Goal: Transaction & Acquisition: Purchase product/service

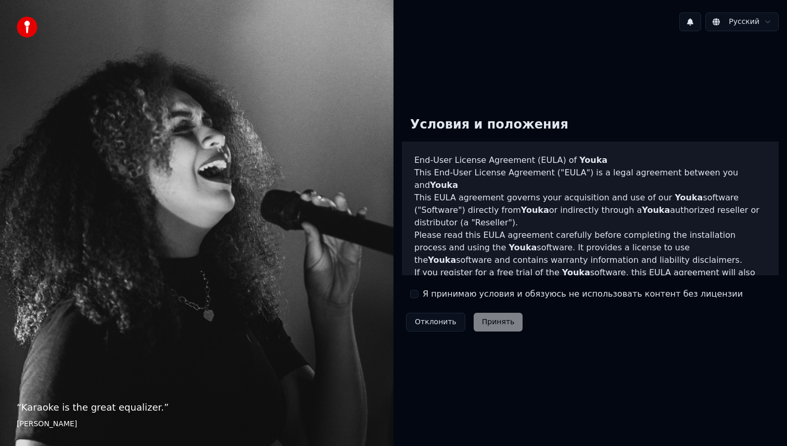
click at [416, 294] on button "Я принимаю условия и обязуюсь не использовать контент без лицензии" at bounding box center [414, 294] width 8 height 8
click at [492, 321] on button "Принять" at bounding box center [498, 322] width 49 height 19
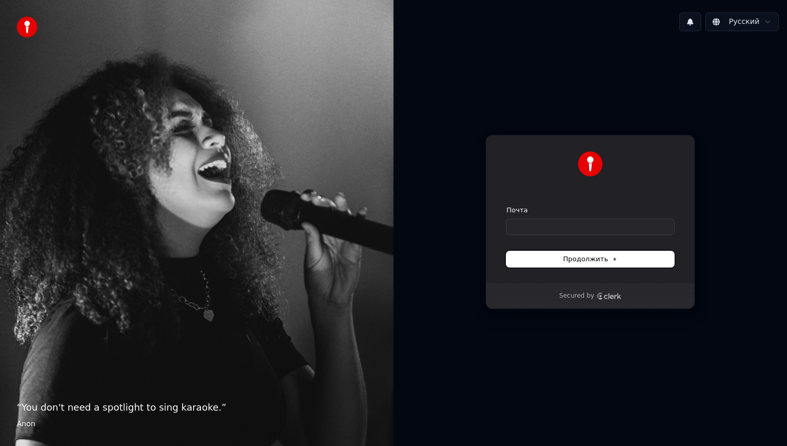
click at [563, 259] on button "Продолжить" at bounding box center [590, 259] width 168 height 16
click at [536, 227] on input "Почта" at bounding box center [590, 227] width 168 height 16
click at [733, 145] on div "Продолжить с помощью Google или Почта Продолжить Secured by" at bounding box center [589, 222] width 393 height 365
click at [527, 222] on input "Почта" at bounding box center [590, 227] width 168 height 16
type input "*"
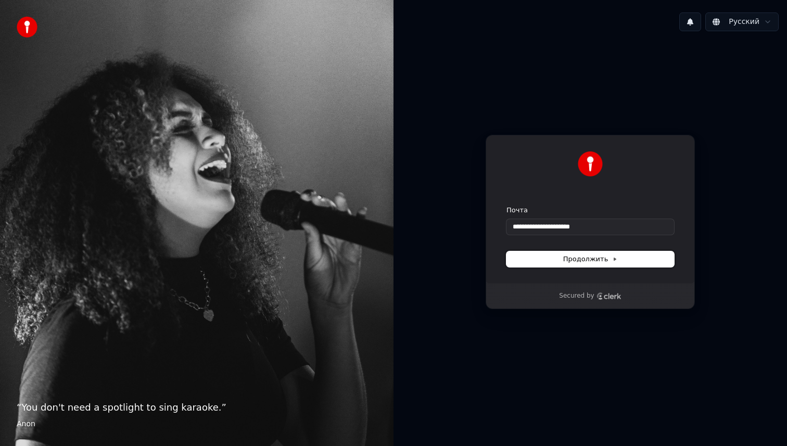
click at [585, 260] on span "Продолжить" at bounding box center [590, 259] width 55 height 9
type input "**********"
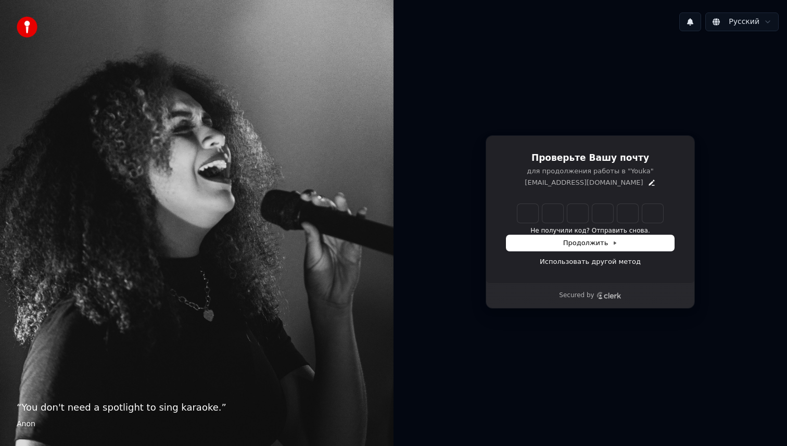
click at [543, 211] on input "Enter verification code" at bounding box center [590, 213] width 146 height 19
type input "******"
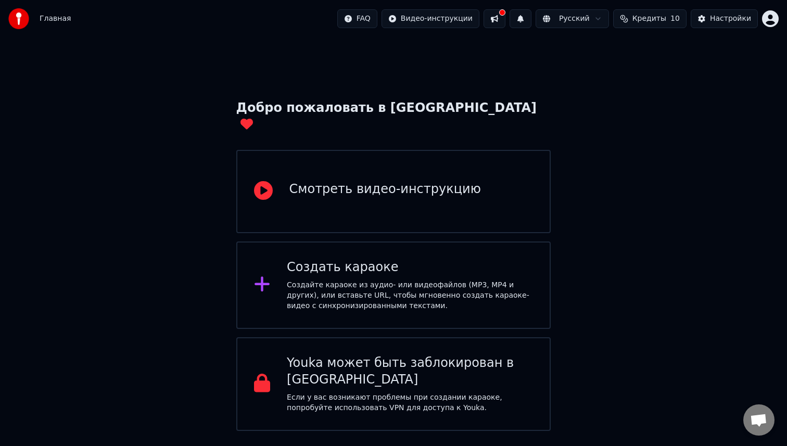
click at [337, 181] on div "Смотреть видео-инструкцию" at bounding box center [385, 189] width 192 height 17
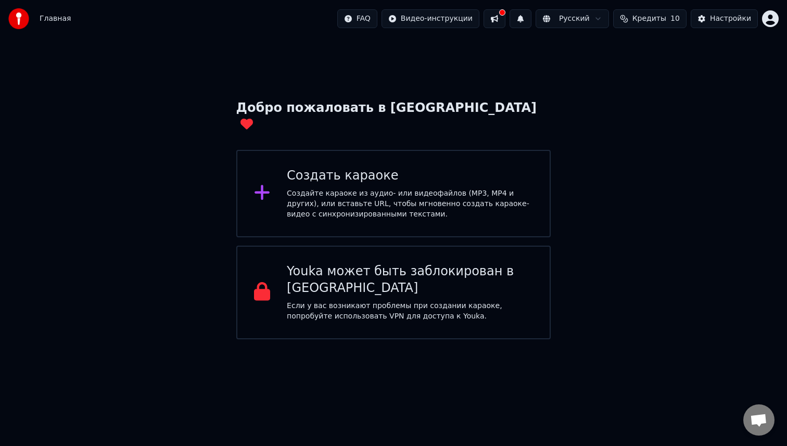
click at [651, 17] on span "Кредиты" at bounding box center [649, 19] width 34 height 10
click at [652, 97] on button "Обновить" at bounding box center [653, 96] width 63 height 19
click at [591, 47] on th "Пополнить" at bounding box center [587, 49] width 50 height 21
click at [589, 72] on td "15" at bounding box center [587, 69] width 50 height 19
click at [720, 18] on div "Настройки" at bounding box center [730, 19] width 41 height 10
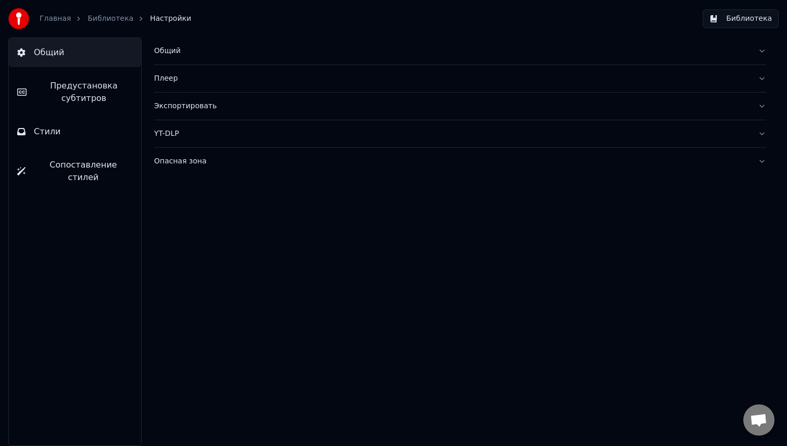
click at [60, 130] on button "Стили" at bounding box center [75, 131] width 132 height 29
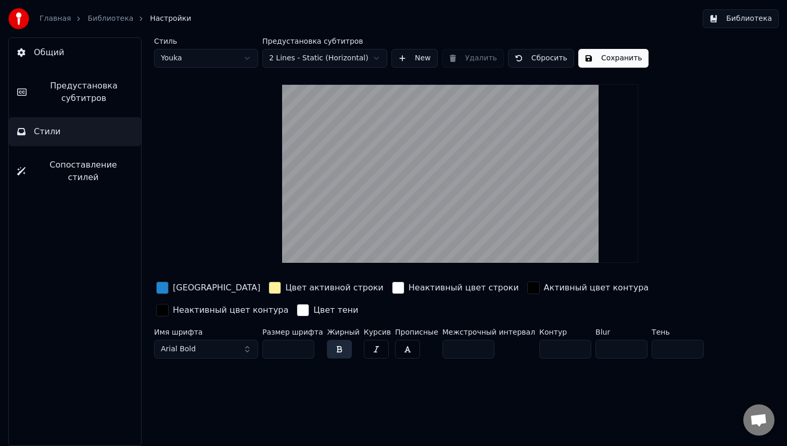
click at [249, 347] on button "Arial Bold" at bounding box center [206, 349] width 104 height 19
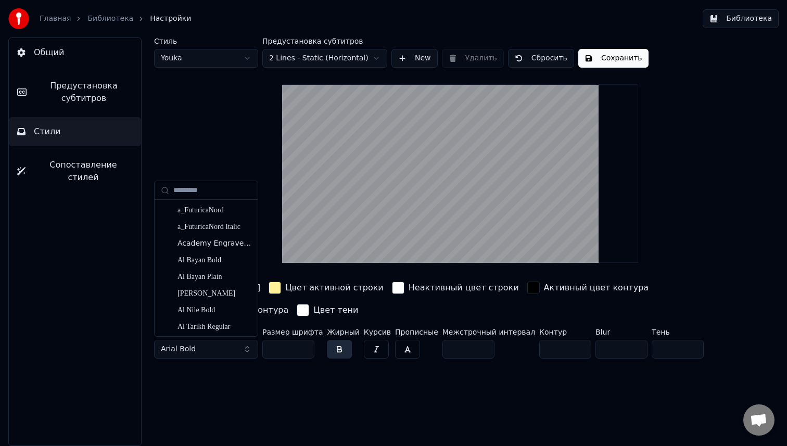
click at [240, 347] on button "Arial Bold" at bounding box center [206, 349] width 104 height 19
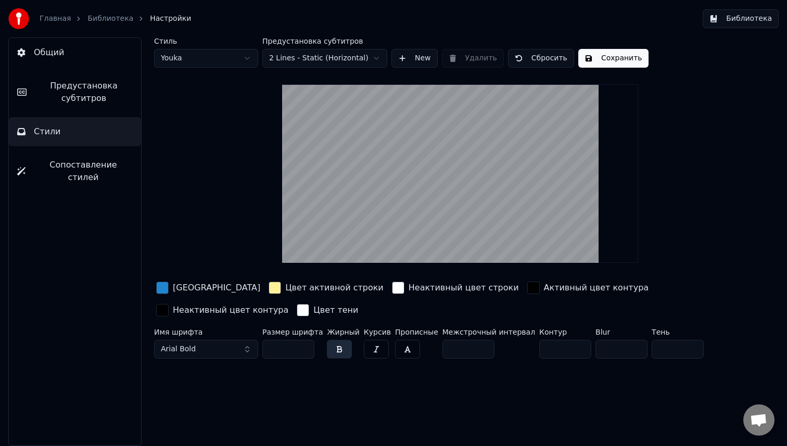
click at [62, 170] on span "Сопоставление стилей" at bounding box center [83, 171] width 99 height 25
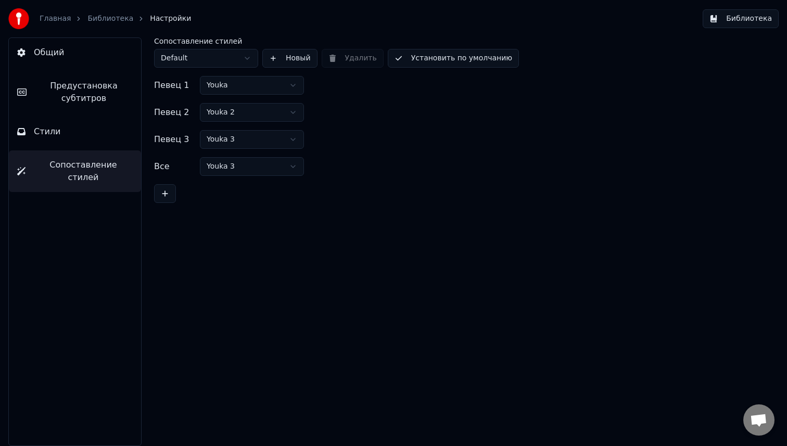
click at [63, 92] on span "Предустановка субтитров" at bounding box center [84, 92] width 98 height 25
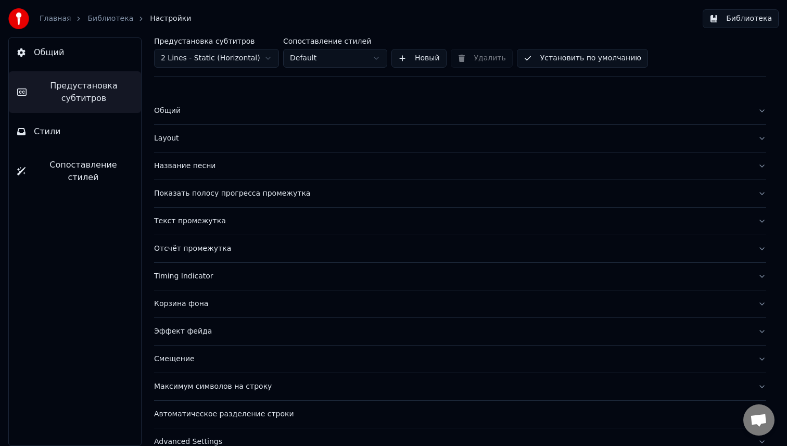
click at [55, 19] on link "Главная" at bounding box center [55, 19] width 31 height 10
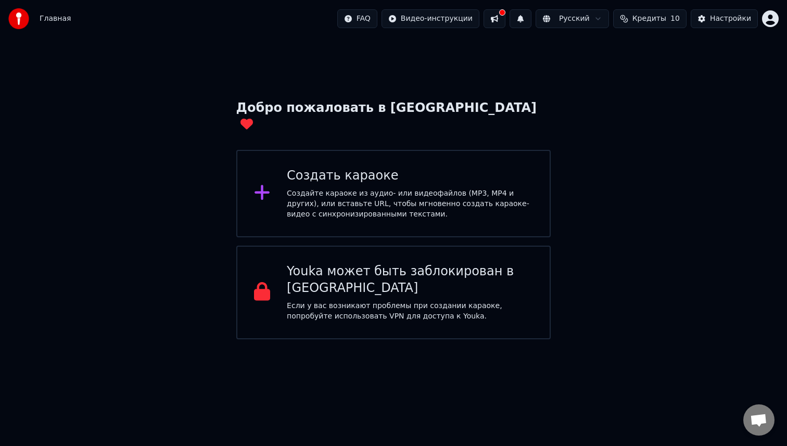
click at [22, 21] on img at bounding box center [18, 18] width 21 height 21
click at [654, 22] on span "Кредиты" at bounding box center [649, 19] width 34 height 10
click at [591, 68] on td "15" at bounding box center [587, 69] width 50 height 19
click at [607, 69] on td "15" at bounding box center [587, 69] width 50 height 19
click at [649, 96] on button "Обновить" at bounding box center [653, 96] width 63 height 19
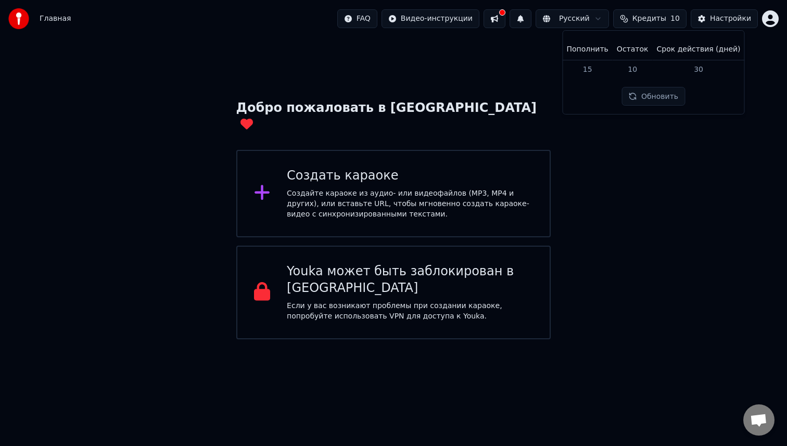
click at [649, 96] on button "Обновить" at bounding box center [653, 96] width 63 height 19
click at [649, 96] on div "Обновить" at bounding box center [653, 96] width 75 height 19
click at [649, 96] on button "Обновить" at bounding box center [653, 96] width 63 height 19
click at [649, 96] on div "Обновить" at bounding box center [653, 96] width 63 height 19
click at [649, 96] on button "Обновить" at bounding box center [653, 96] width 75 height 19
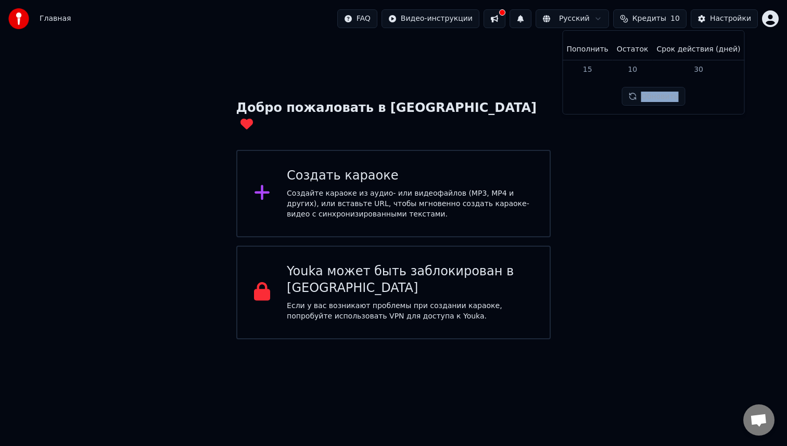
click at [772, 17] on html "Главная FAQ Видео-инструкции Русский Кредиты 10 Настройки Добро пожаловать в Yo…" at bounding box center [393, 169] width 787 height 339
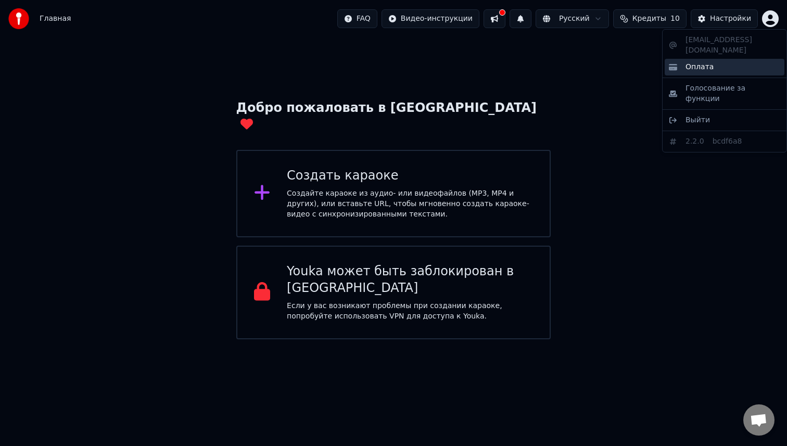
click at [697, 62] on span "Оплата" at bounding box center [699, 67] width 28 height 10
